Goal: Navigation & Orientation: Find specific page/section

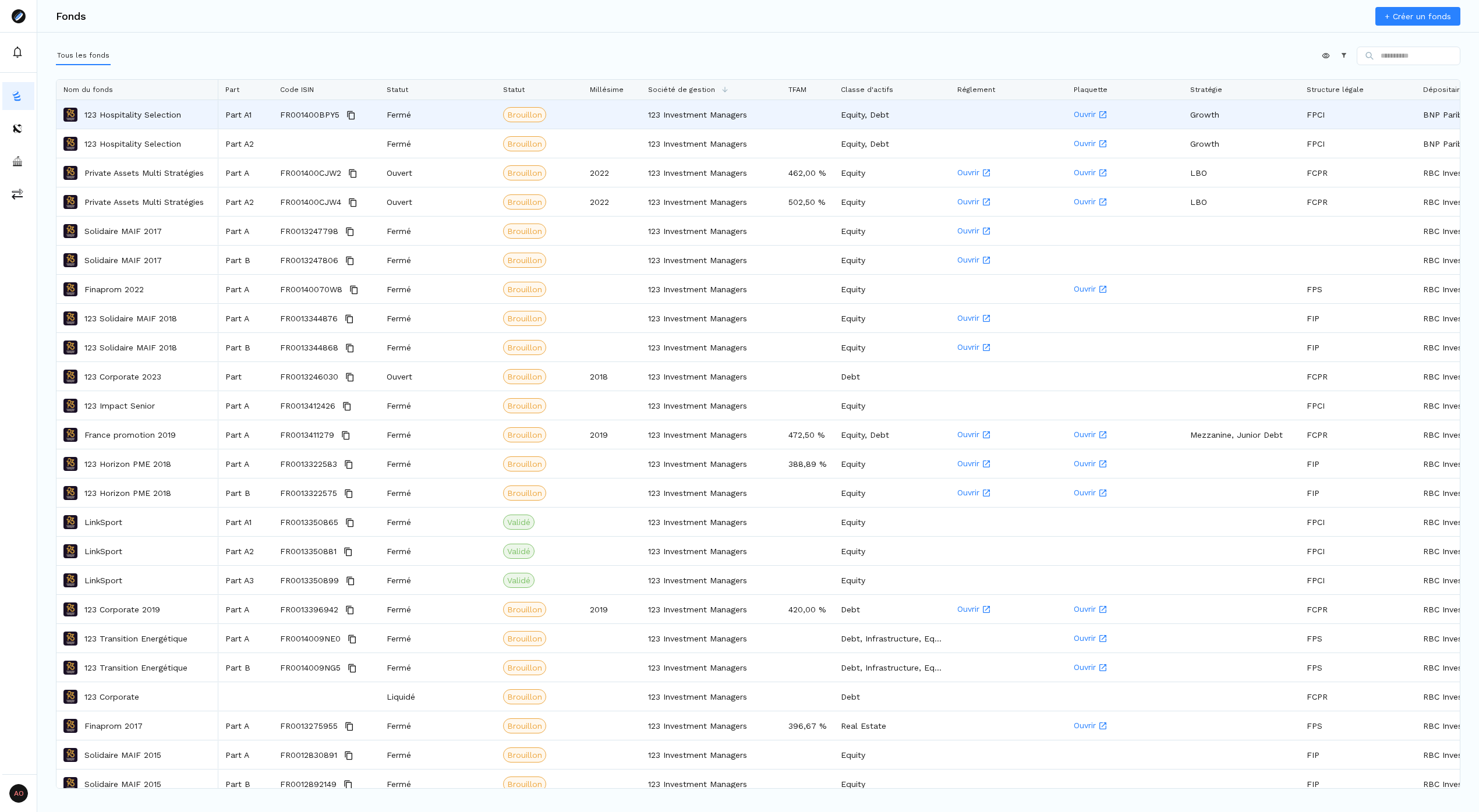
click at [141, 118] on p "123 Hospitality Selection" at bounding box center [133, 114] width 97 height 11
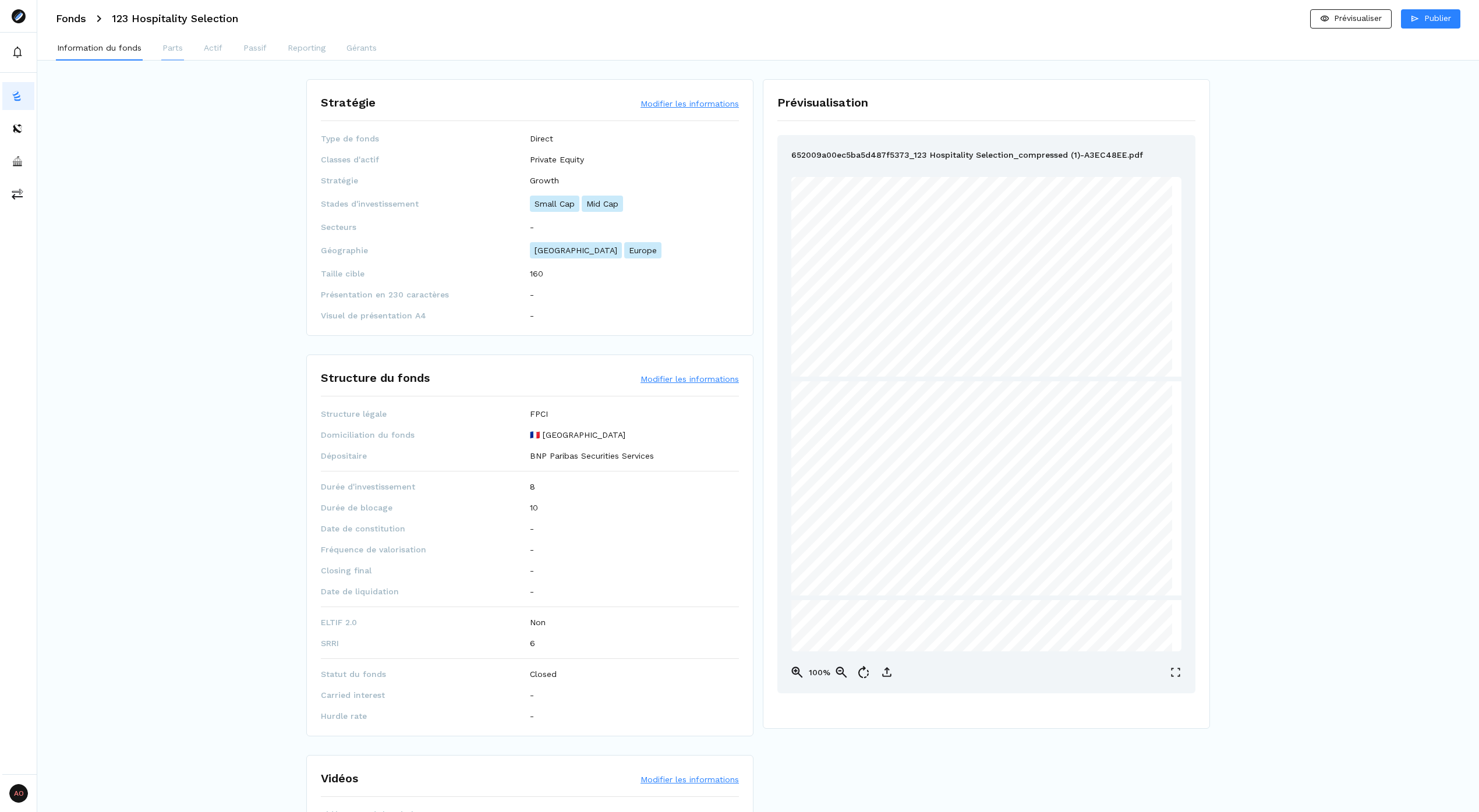
click at [170, 48] on p "Parts" at bounding box center [172, 48] width 20 height 12
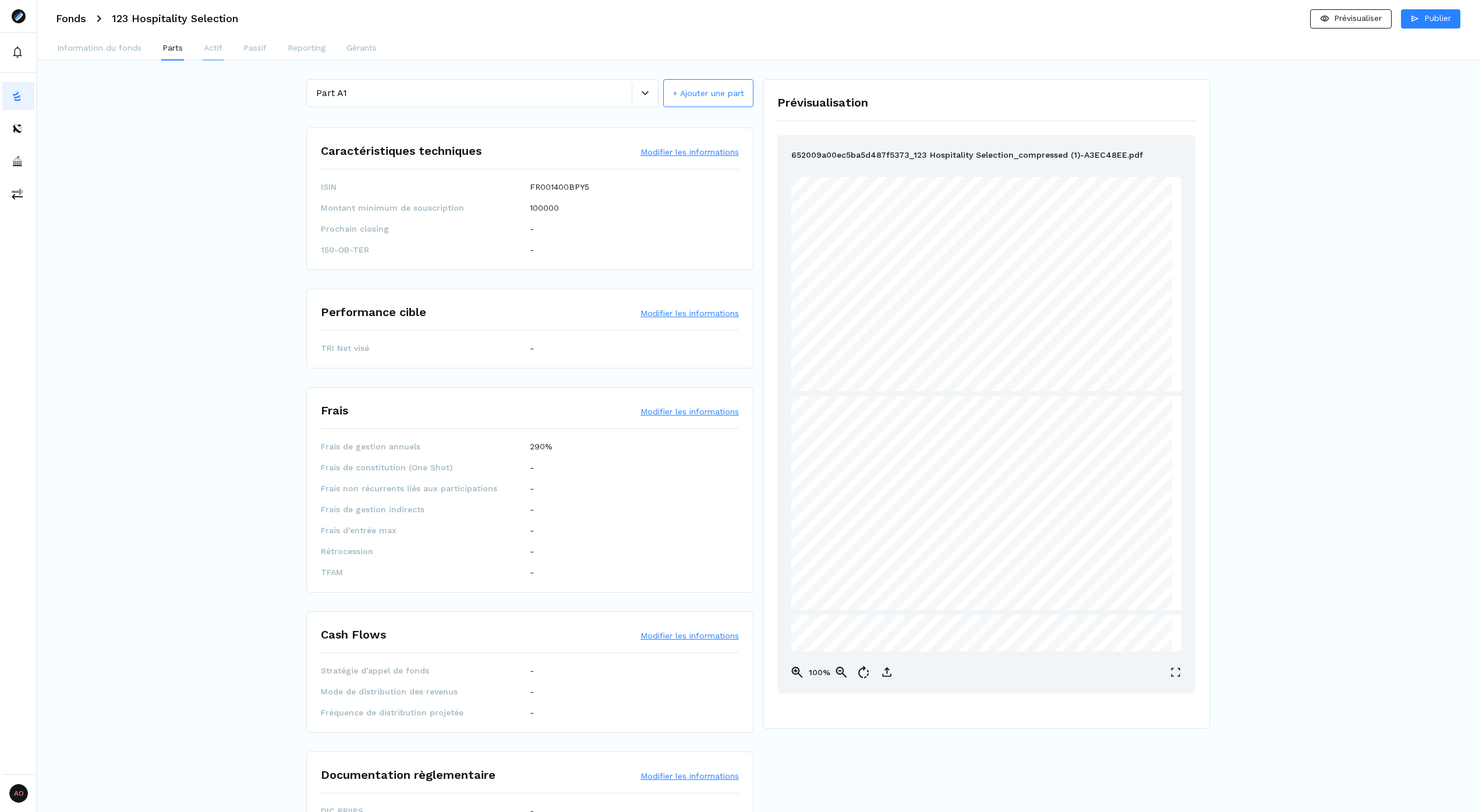
click at [215, 44] on p "Actif" at bounding box center [213, 48] width 19 height 12
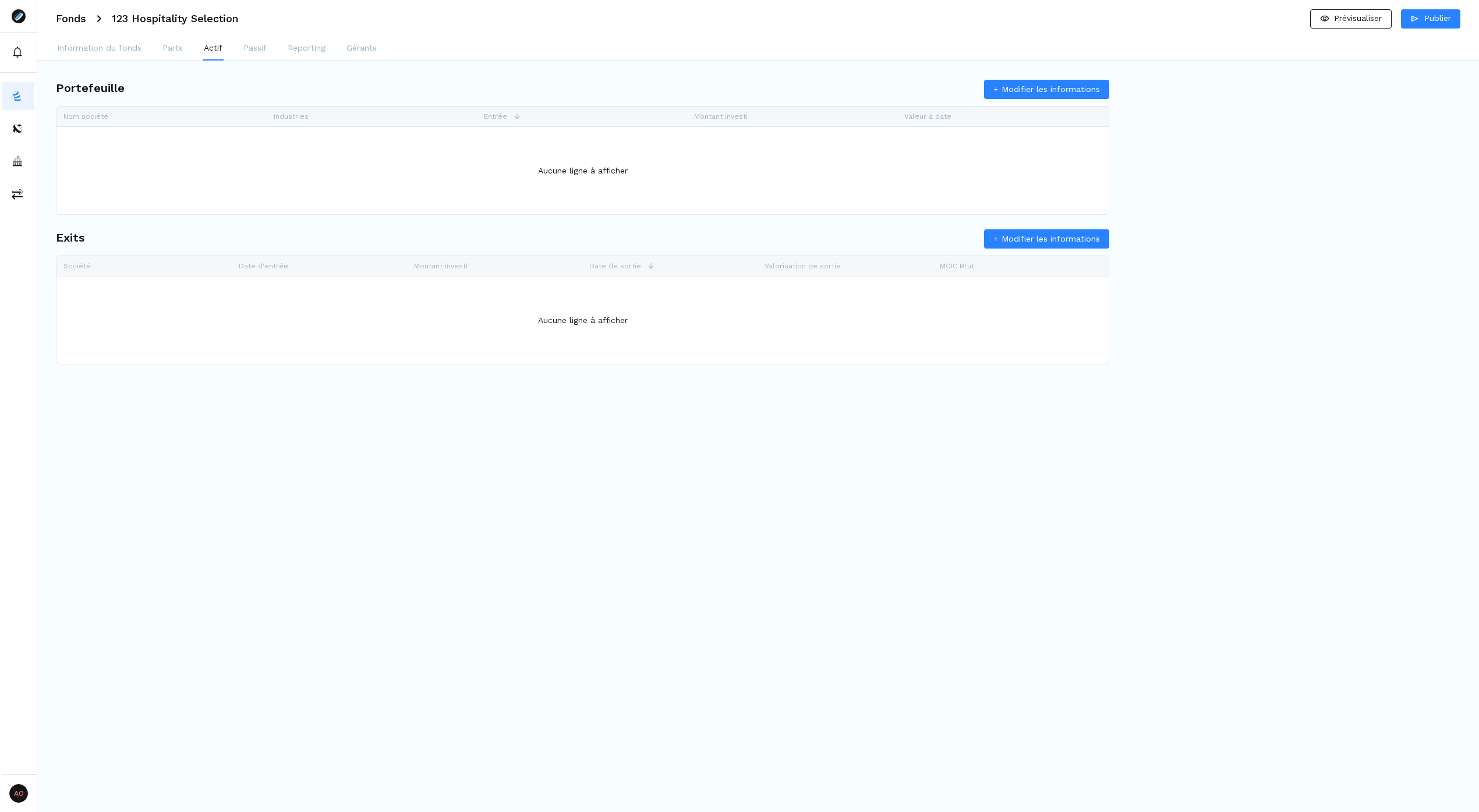
click at [268, 45] on div "Information du fonds Parts Actif Passif Reporting Gérants" at bounding box center [758, 49] width 1442 height 23
click at [250, 48] on p "Passif" at bounding box center [255, 48] width 23 height 12
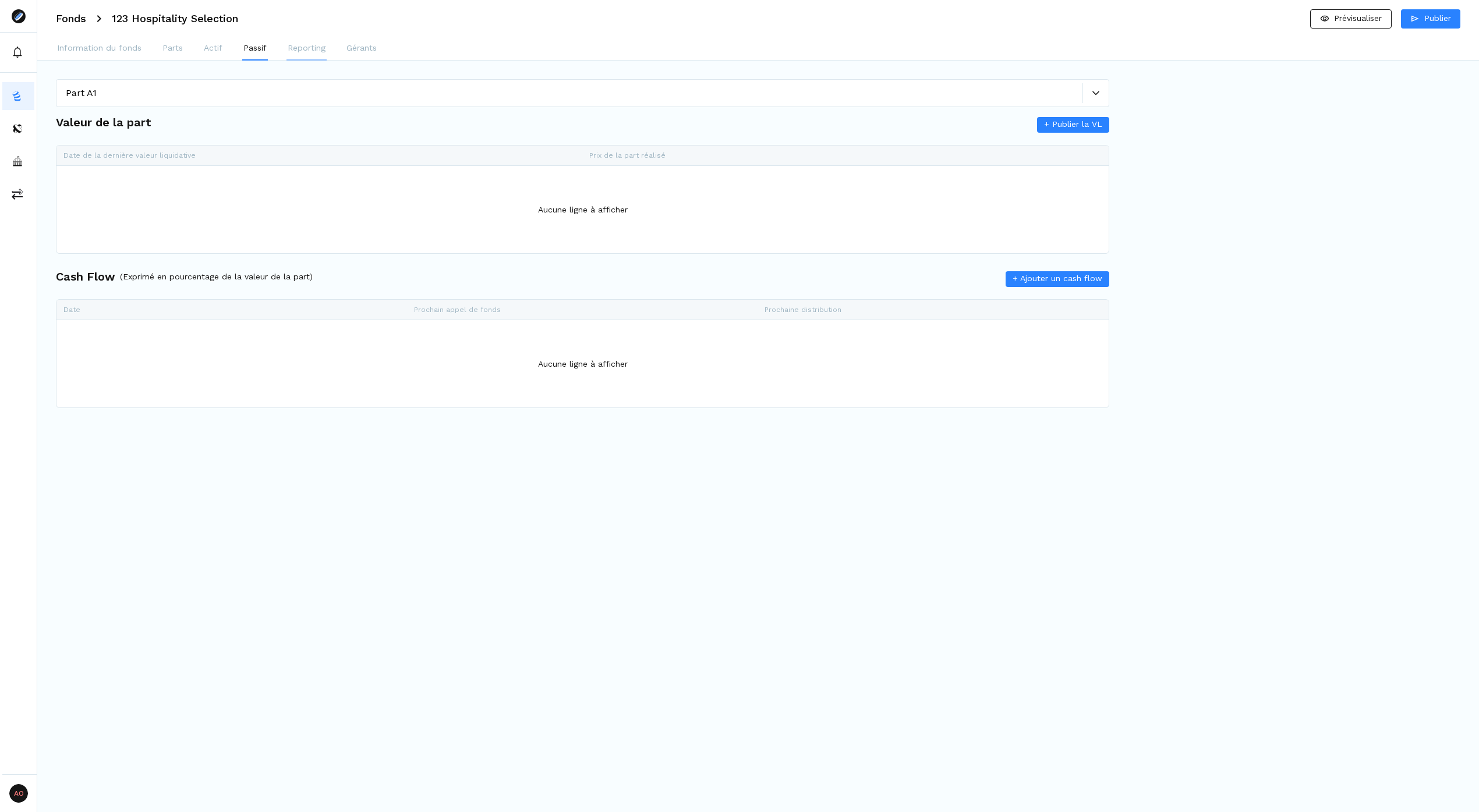
click at [302, 40] on button "Reporting" at bounding box center [306, 49] width 40 height 23
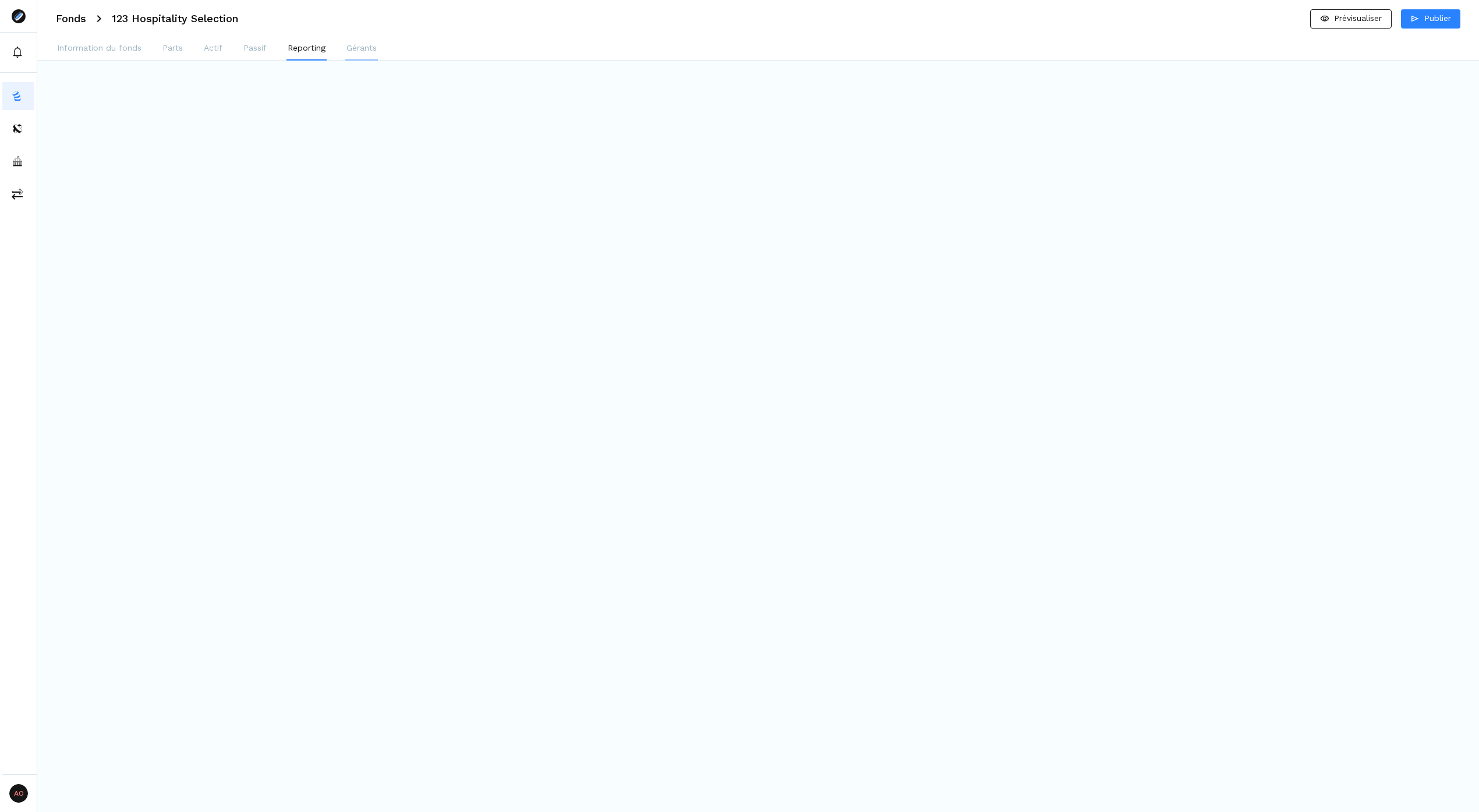
click at [350, 57] on button "Gérants" at bounding box center [362, 49] width 32 height 23
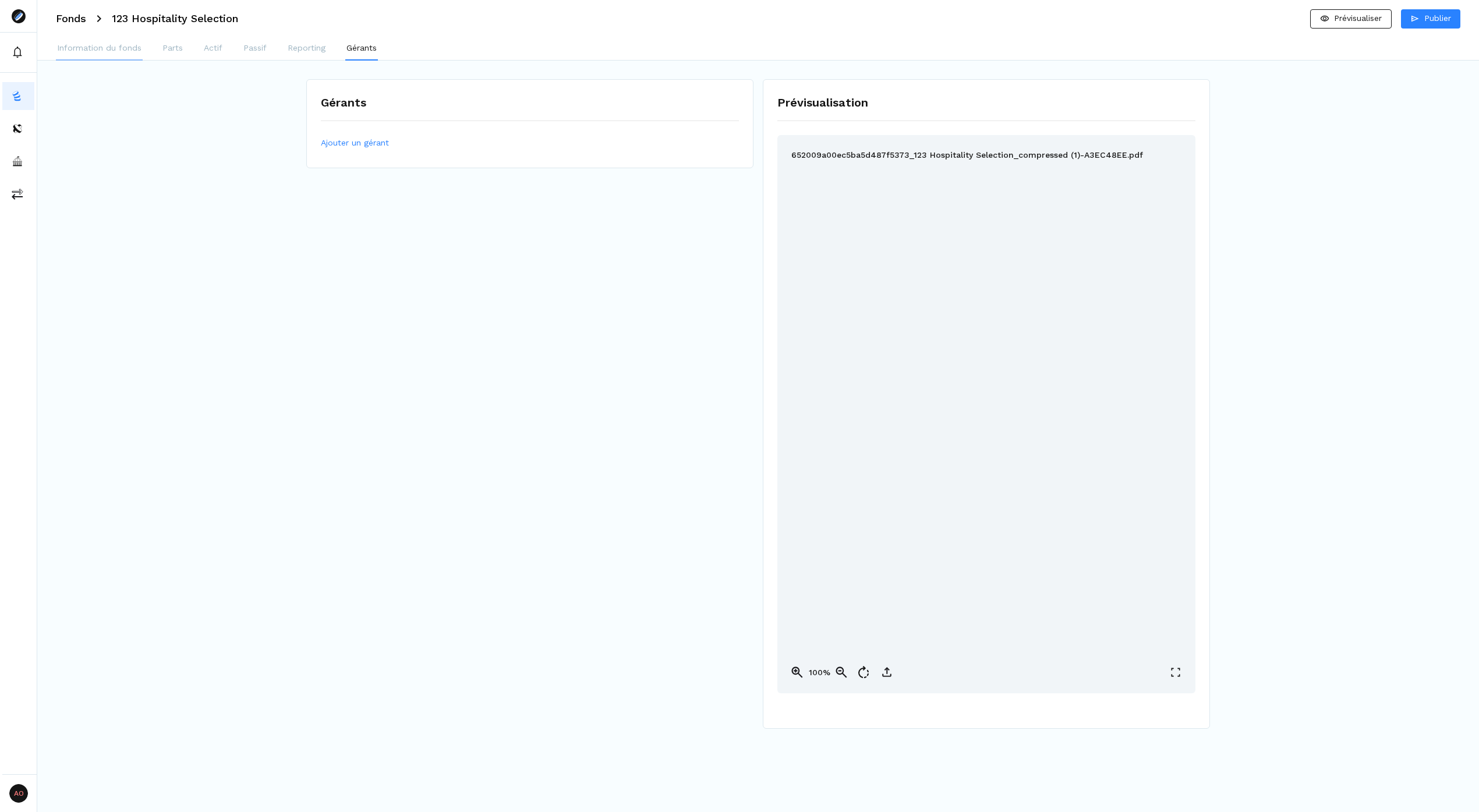
click at [85, 43] on p "Information du fonds" at bounding box center [99, 48] width 85 height 12
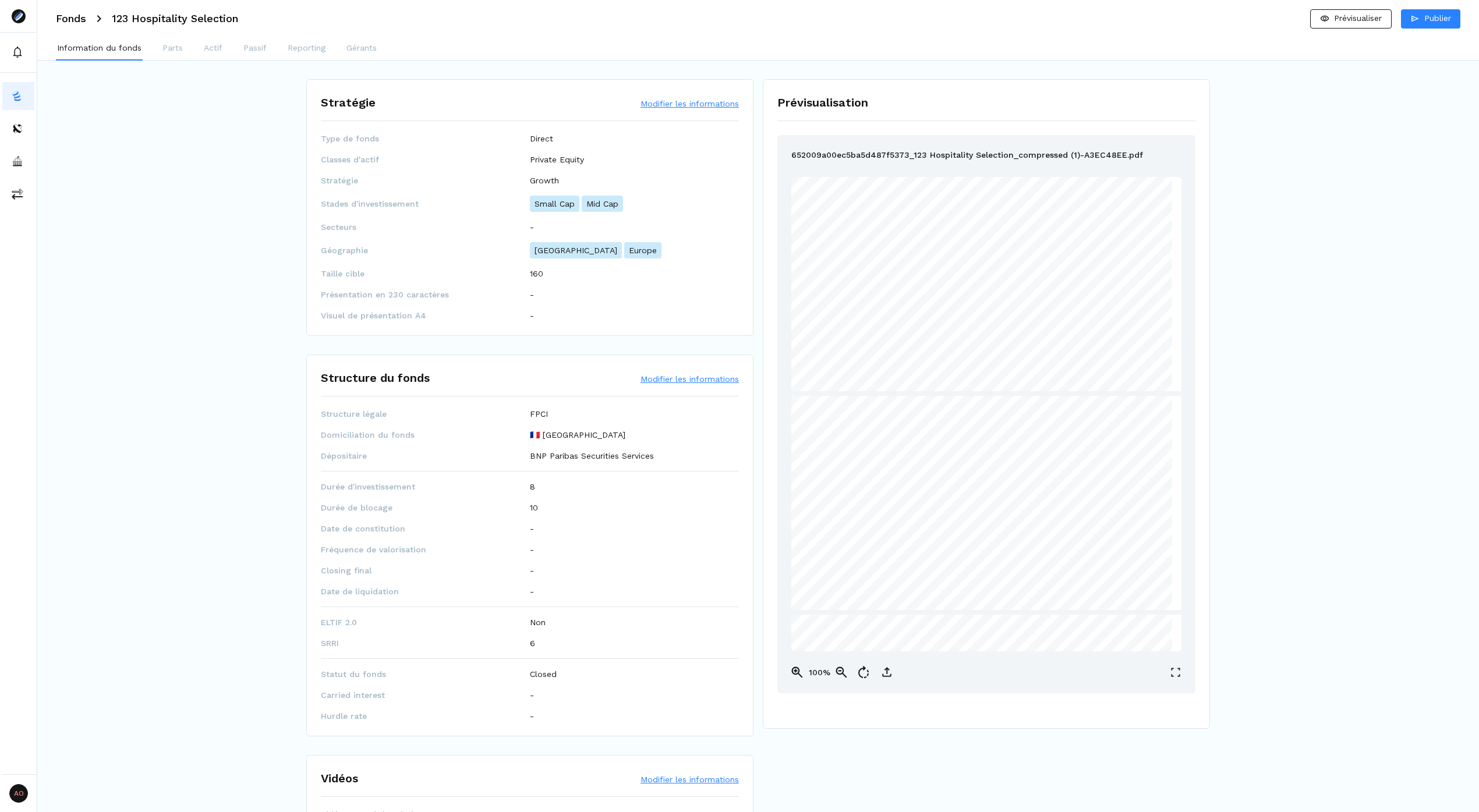
click at [78, 18] on h3 "Fonds" at bounding box center [71, 18] width 30 height 10
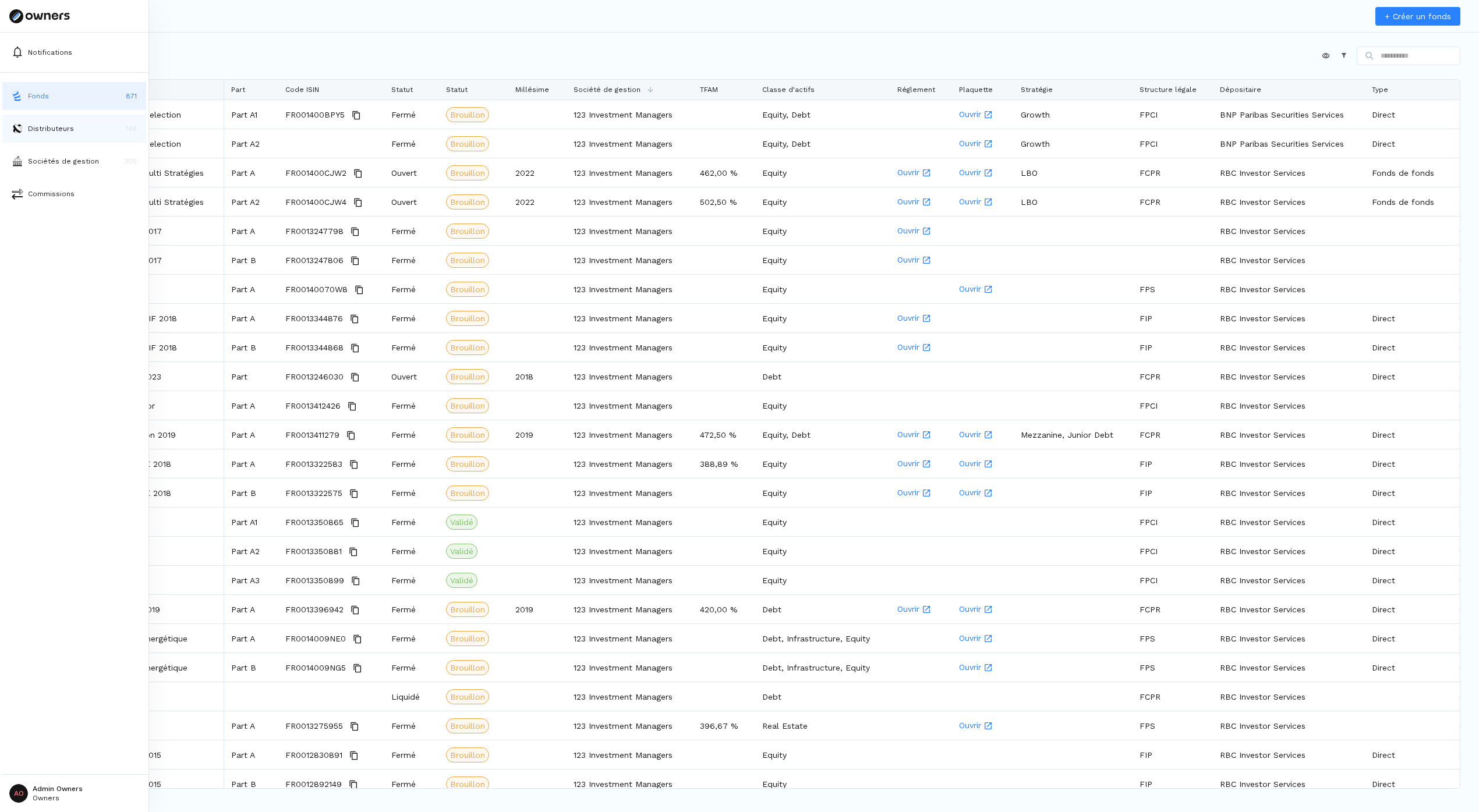
click at [23, 129] on button "Distributeurs 149" at bounding box center [74, 128] width 144 height 28
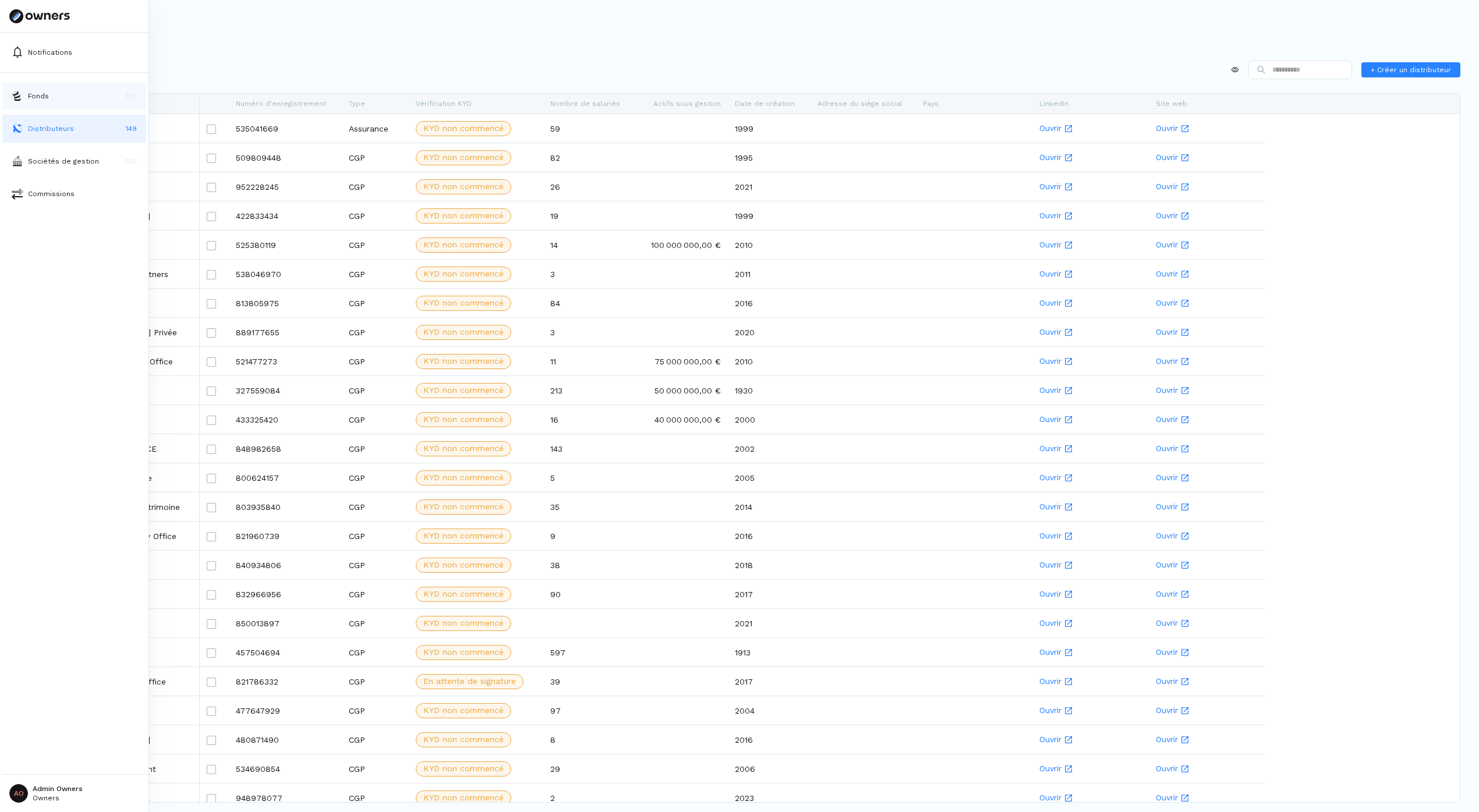
click at [23, 99] on button "Fonds 871" at bounding box center [74, 95] width 144 height 28
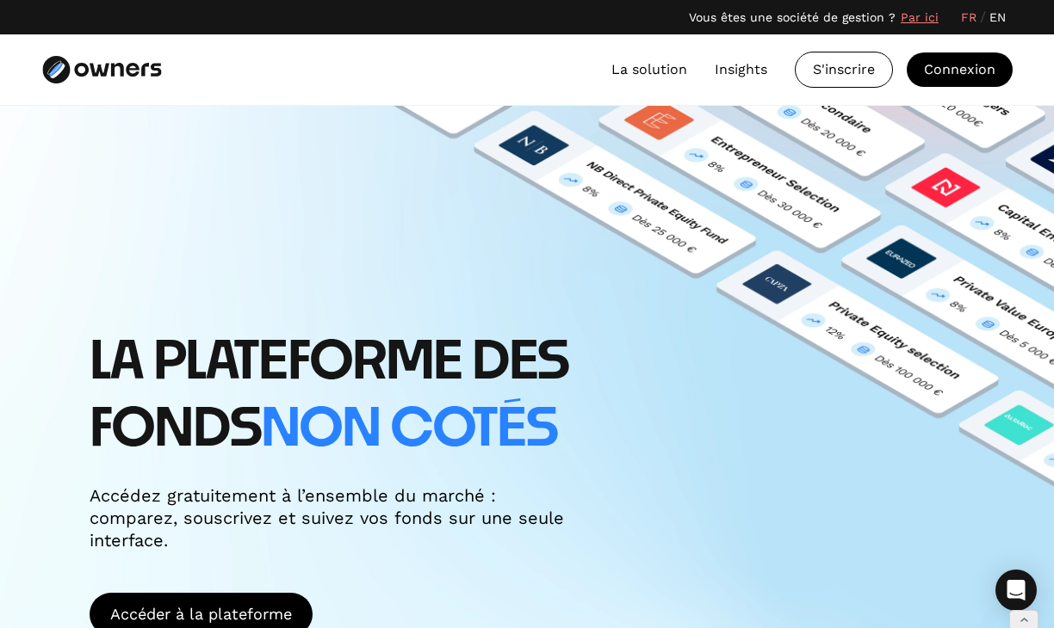
click at [999, 19] on link "EN" at bounding box center [997, 18] width 16 height 18
